Goal: Contribute content: Contribute content

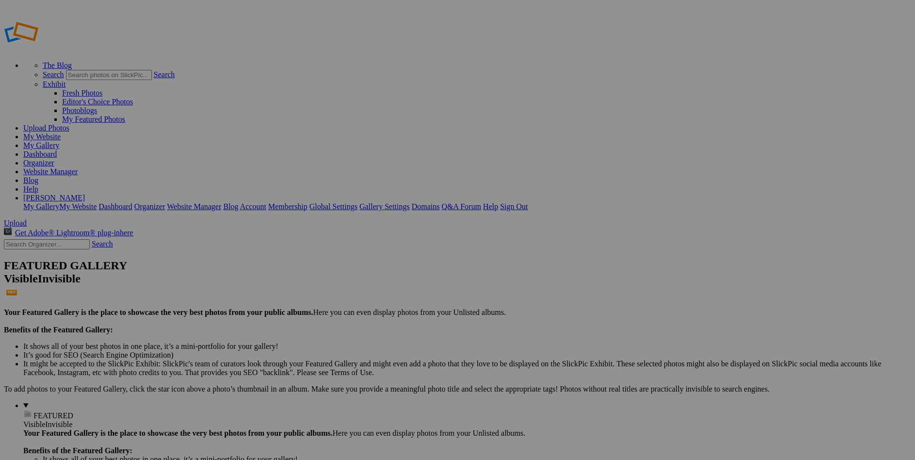
click at [61, 133] on link "My Website" at bounding box center [41, 137] width 37 height 8
click at [38, 176] on link "Blog" at bounding box center [30, 180] width 15 height 8
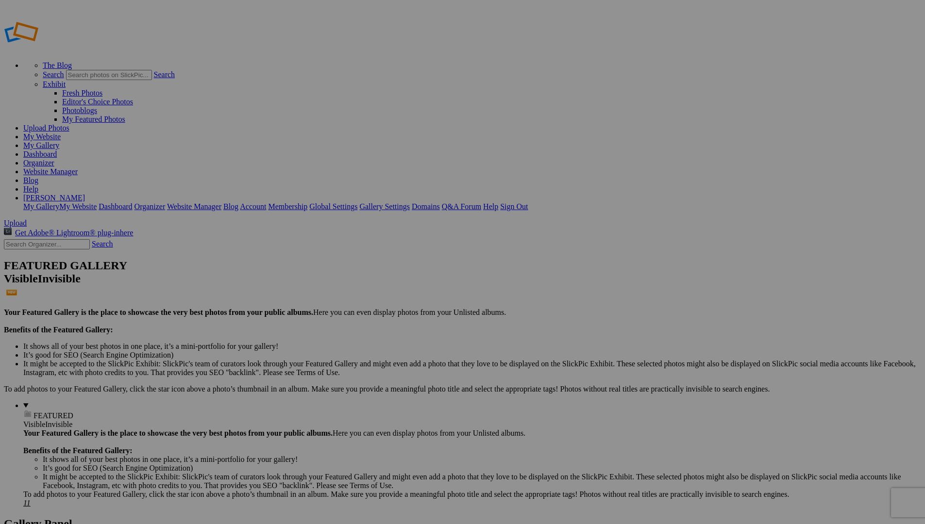
click at [61, 133] on link "My Website" at bounding box center [41, 137] width 37 height 8
click at [78, 167] on link "Website Manager" at bounding box center [50, 171] width 54 height 8
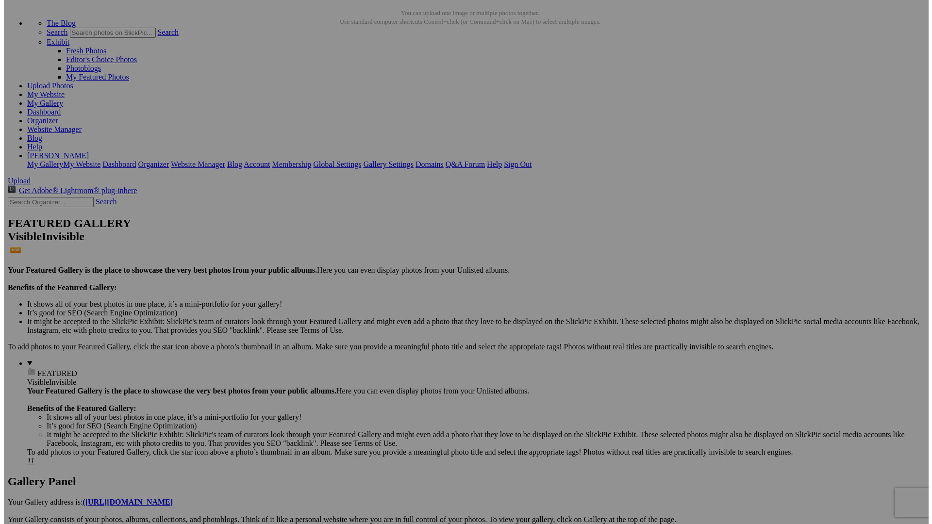
scroll to position [43, 0]
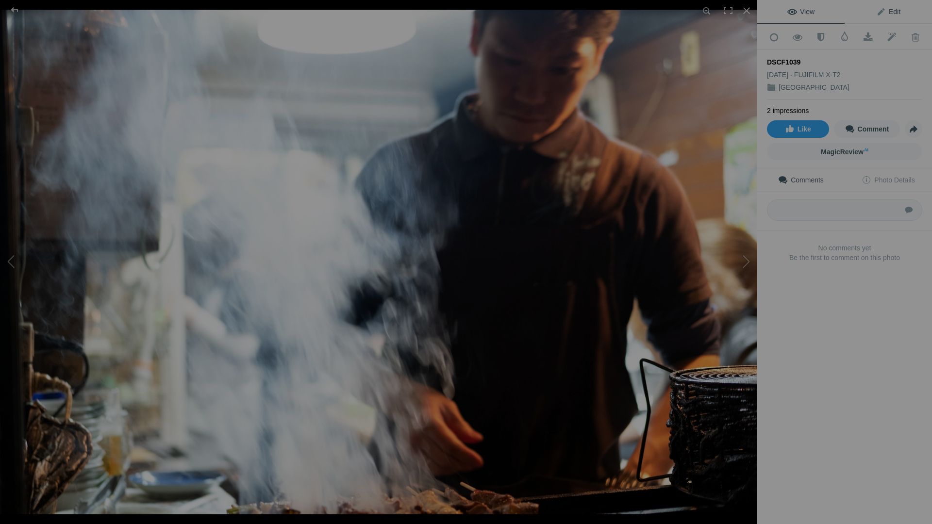
click at [888, 12] on span "Edit" at bounding box center [888, 12] width 24 height 8
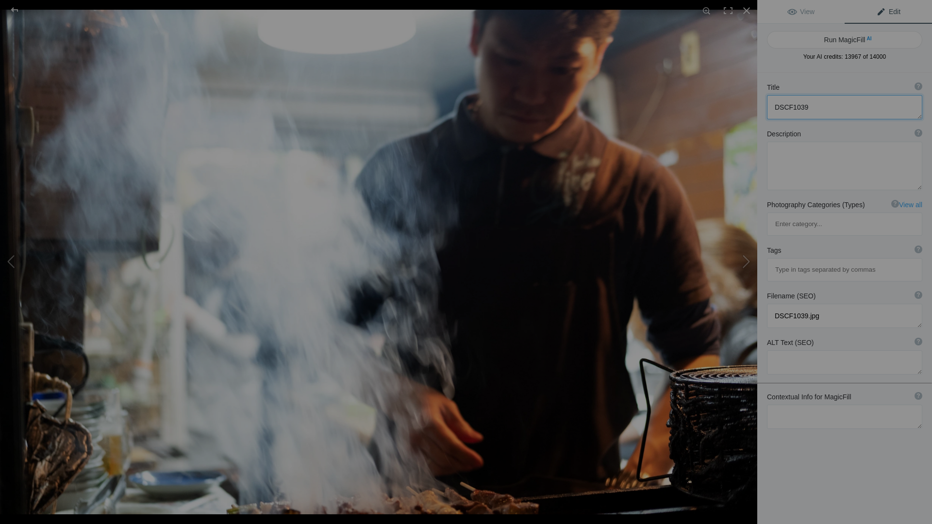
click at [784, 108] on textarea at bounding box center [844, 107] width 155 height 24
click at [860, 39] on button "Run MagicFill AI" at bounding box center [844, 39] width 155 height 17
type textarea "Grilling Perfection: Chef at Work in a Smoke-Filled Kitchen"
type textarea "This captivating image showcases a dedicated chef skillfully grilling meat in a…"
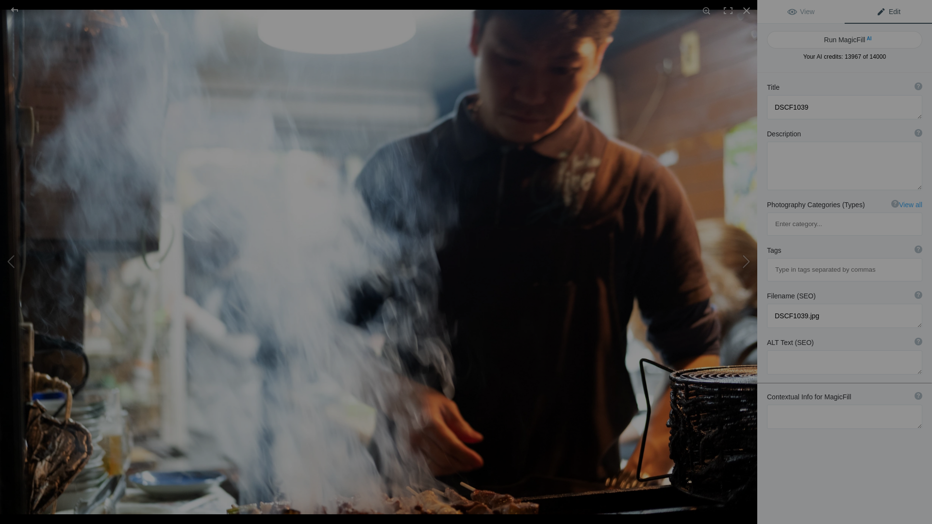
type textarea "chef-grilling-meat-kitchen.jpg"
type textarea "Chef grilling meat in a smoke-filled kitchen, showcasing the artistry and inten…"
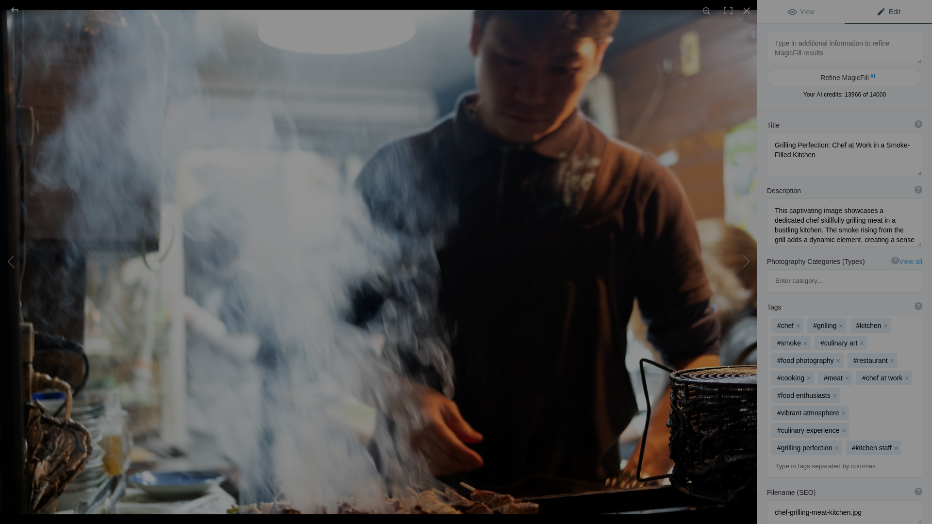
drag, startPoint x: 912, startPoint y: 155, endPoint x: 910, endPoint y: 175, distance: 20.0
click at [910, 175] on textarea at bounding box center [844, 154] width 155 height 43
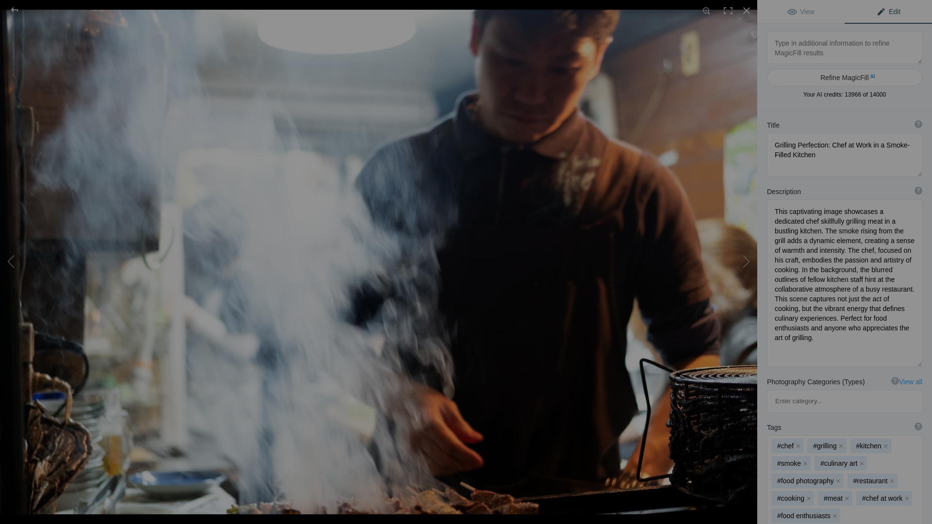
drag, startPoint x: 912, startPoint y: 244, endPoint x: 916, endPoint y: 364, distance: 119.5
click at [916, 364] on div "Description ? By adding more context around images, results can become much mor…" at bounding box center [844, 277] width 175 height 190
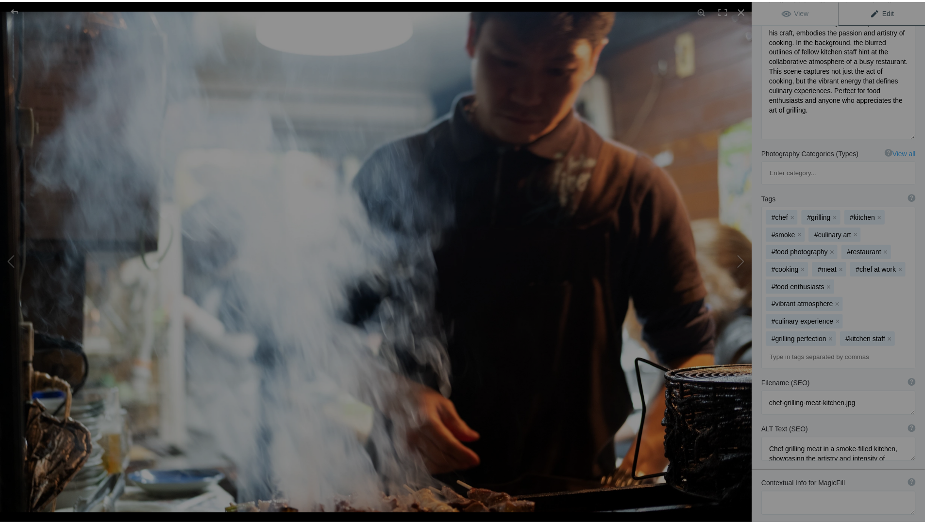
scroll to position [231, 0]
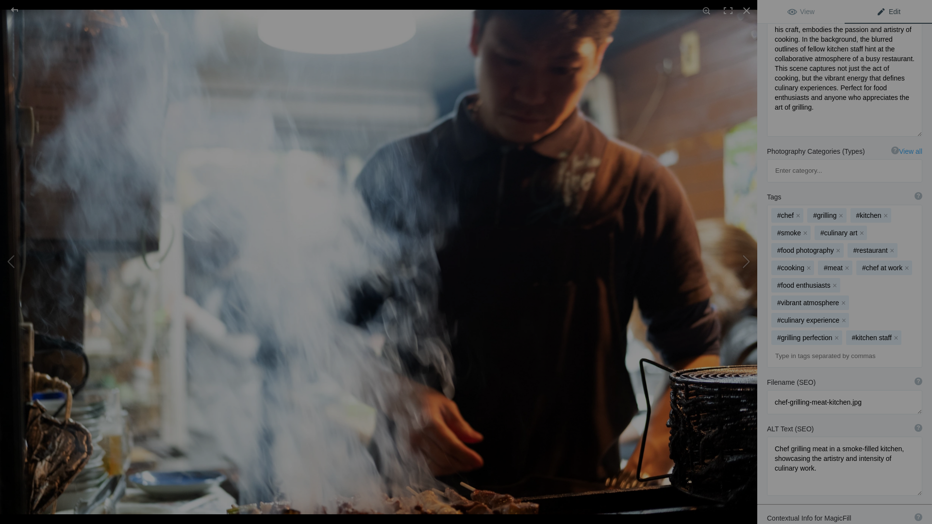
drag, startPoint x: 913, startPoint y: 413, endPoint x: 912, endPoint y: 448, distance: 35.0
click at [912, 448] on textarea at bounding box center [844, 466] width 155 height 59
click at [745, 10] on div at bounding box center [746, 10] width 21 height 21
